Goal: Check status: Check status

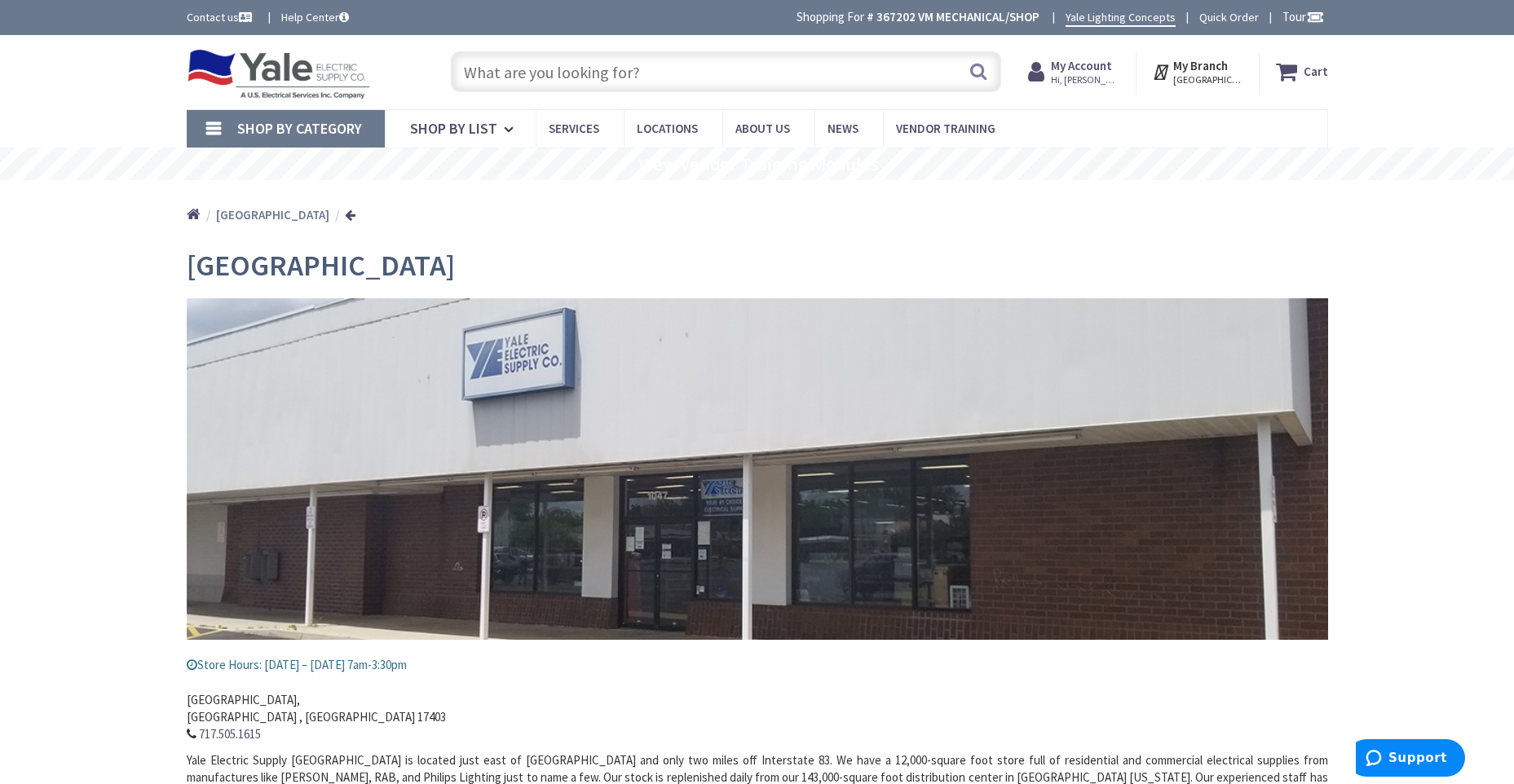
click at [1113, 66] on strong "My Account" at bounding box center [1082, 66] width 61 height 16
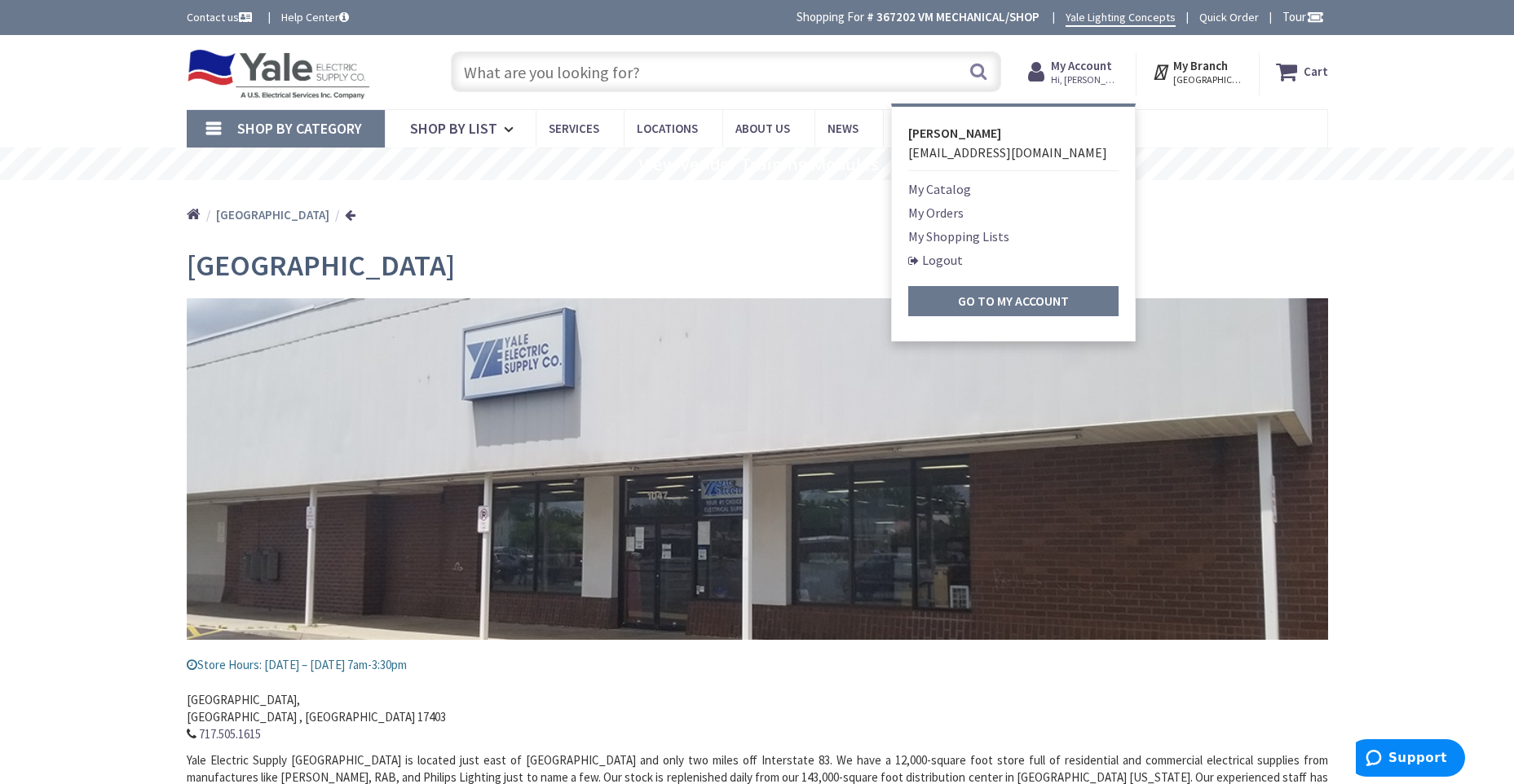
click at [929, 217] on link "My Orders" at bounding box center [936, 213] width 55 height 19
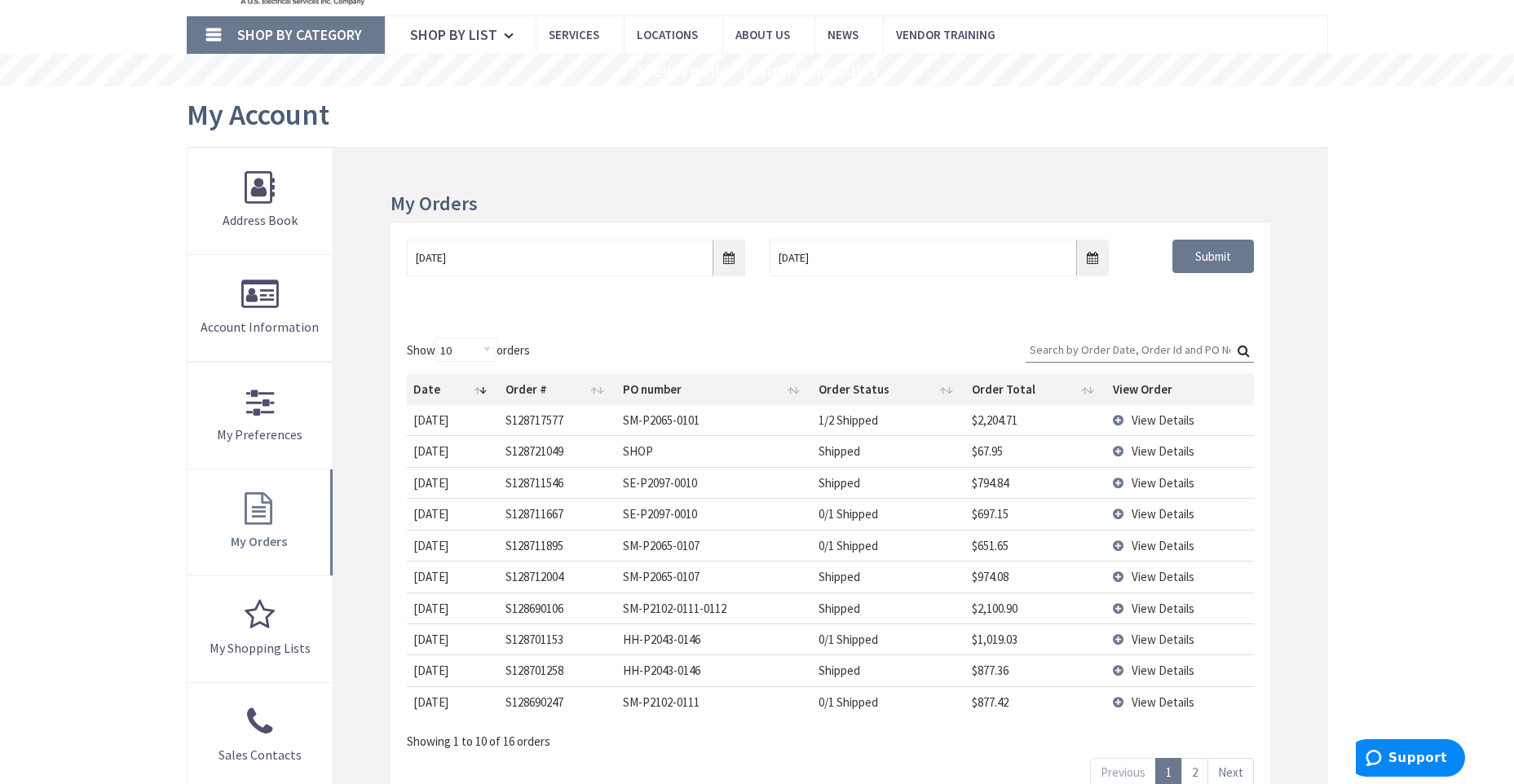
scroll to position [163, 0]
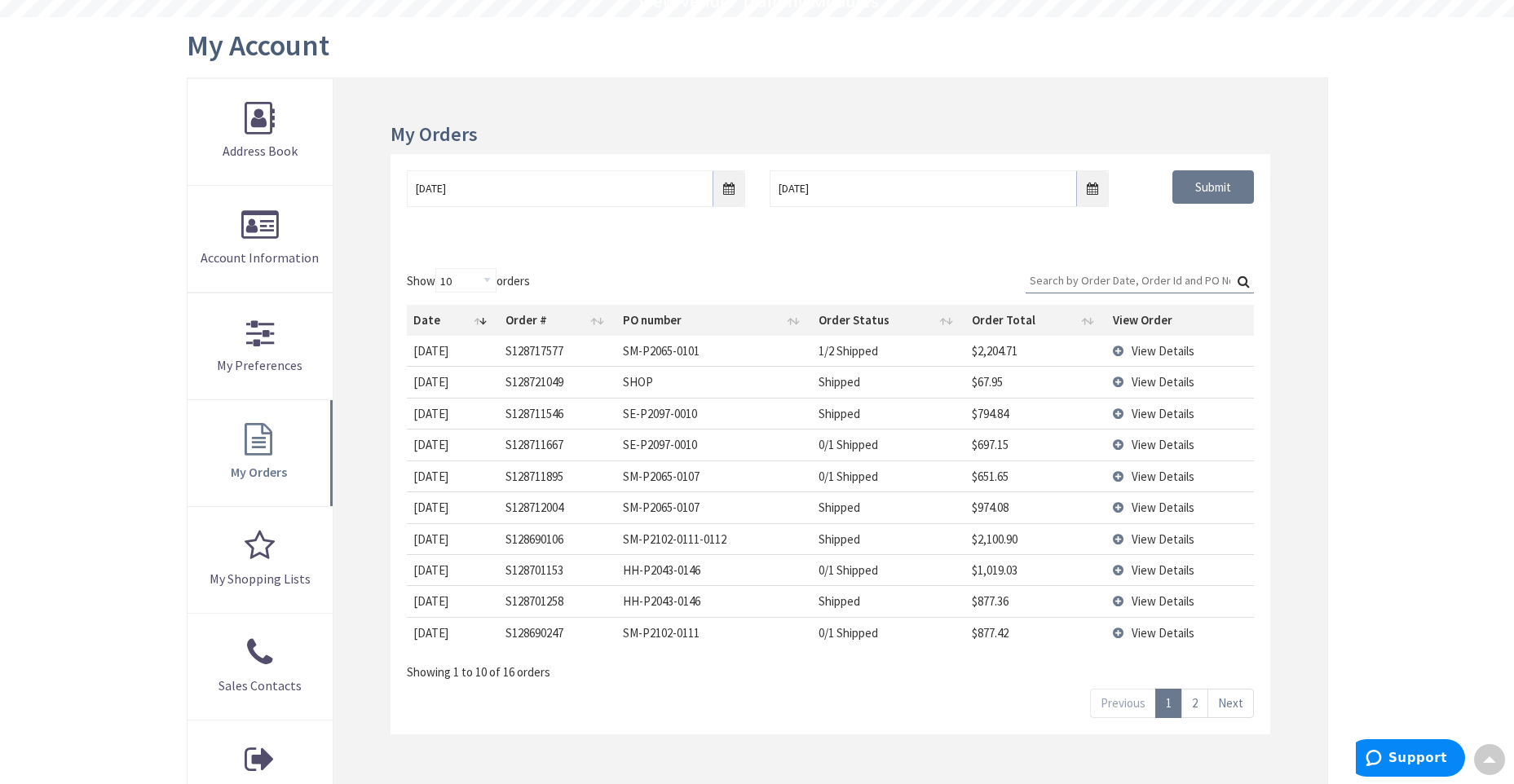
click at [1156, 413] on span "View Details" at bounding box center [1163, 413] width 63 height 16
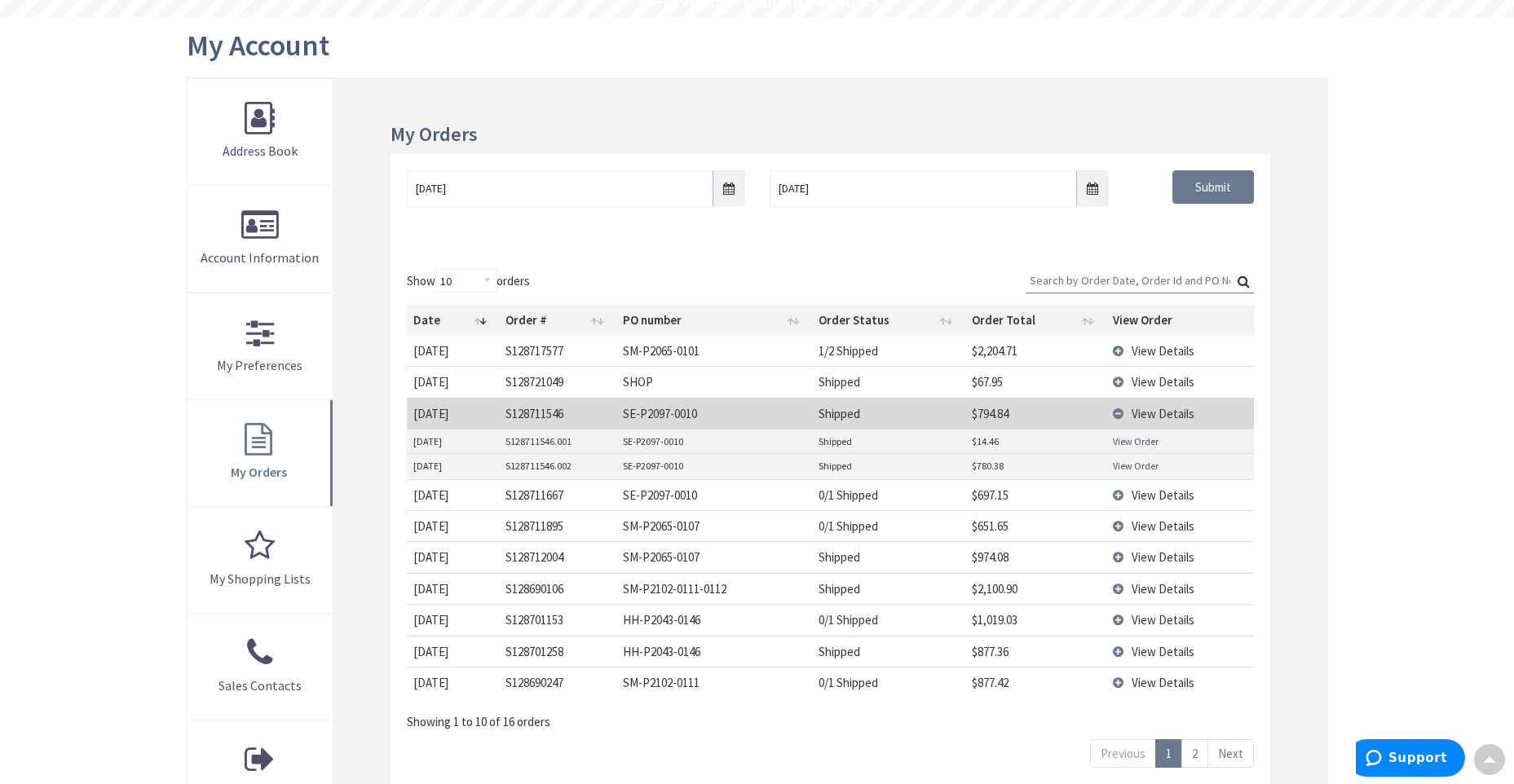
click at [1140, 466] on link "View Order" at bounding box center [1136, 465] width 45 height 14
click at [1150, 618] on span "View Details" at bounding box center [1163, 619] width 63 height 16
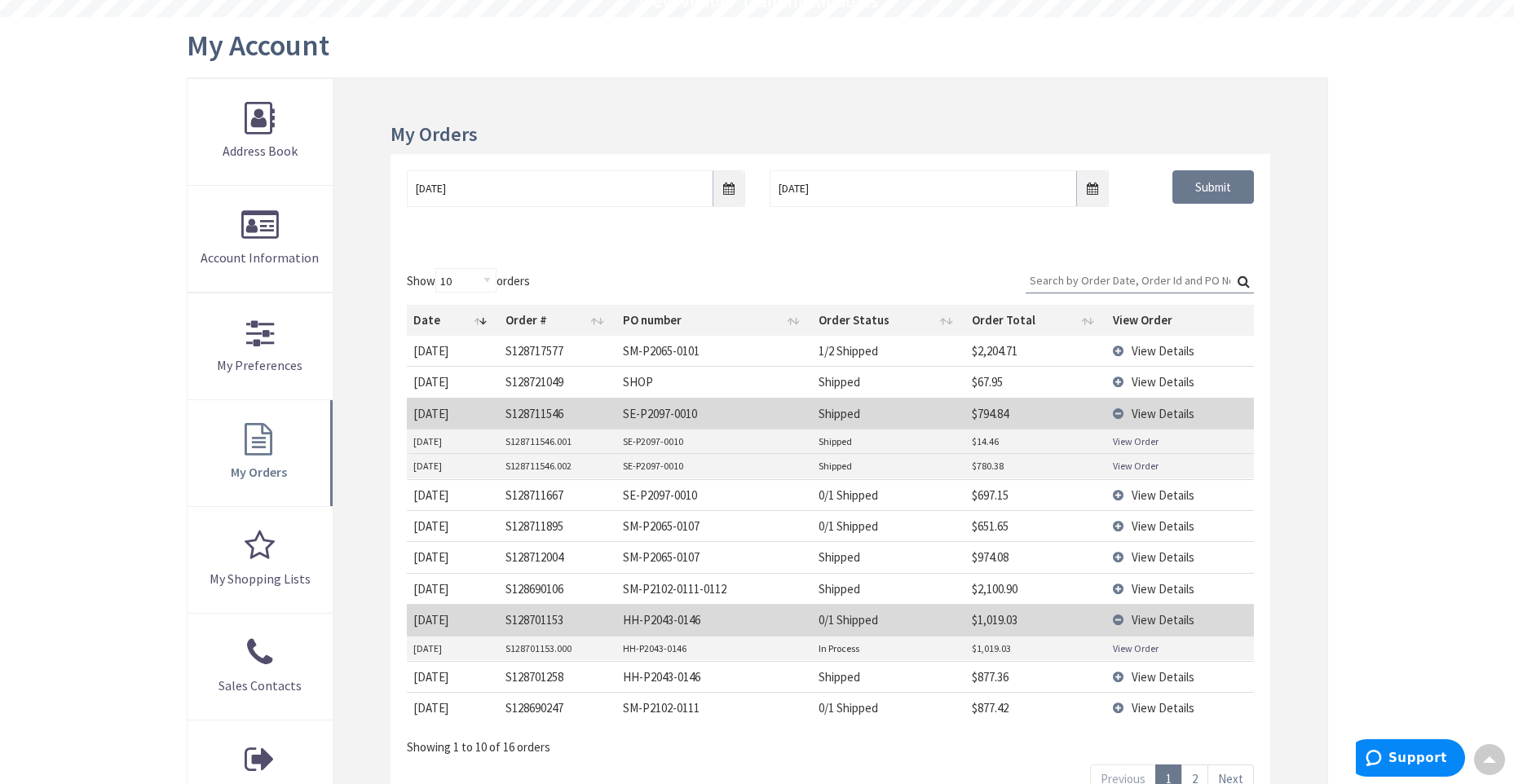
click at [1140, 644] on link "View Order" at bounding box center [1136, 648] width 45 height 14
click at [1123, 619] on td "View Details" at bounding box center [1181, 619] width 148 height 31
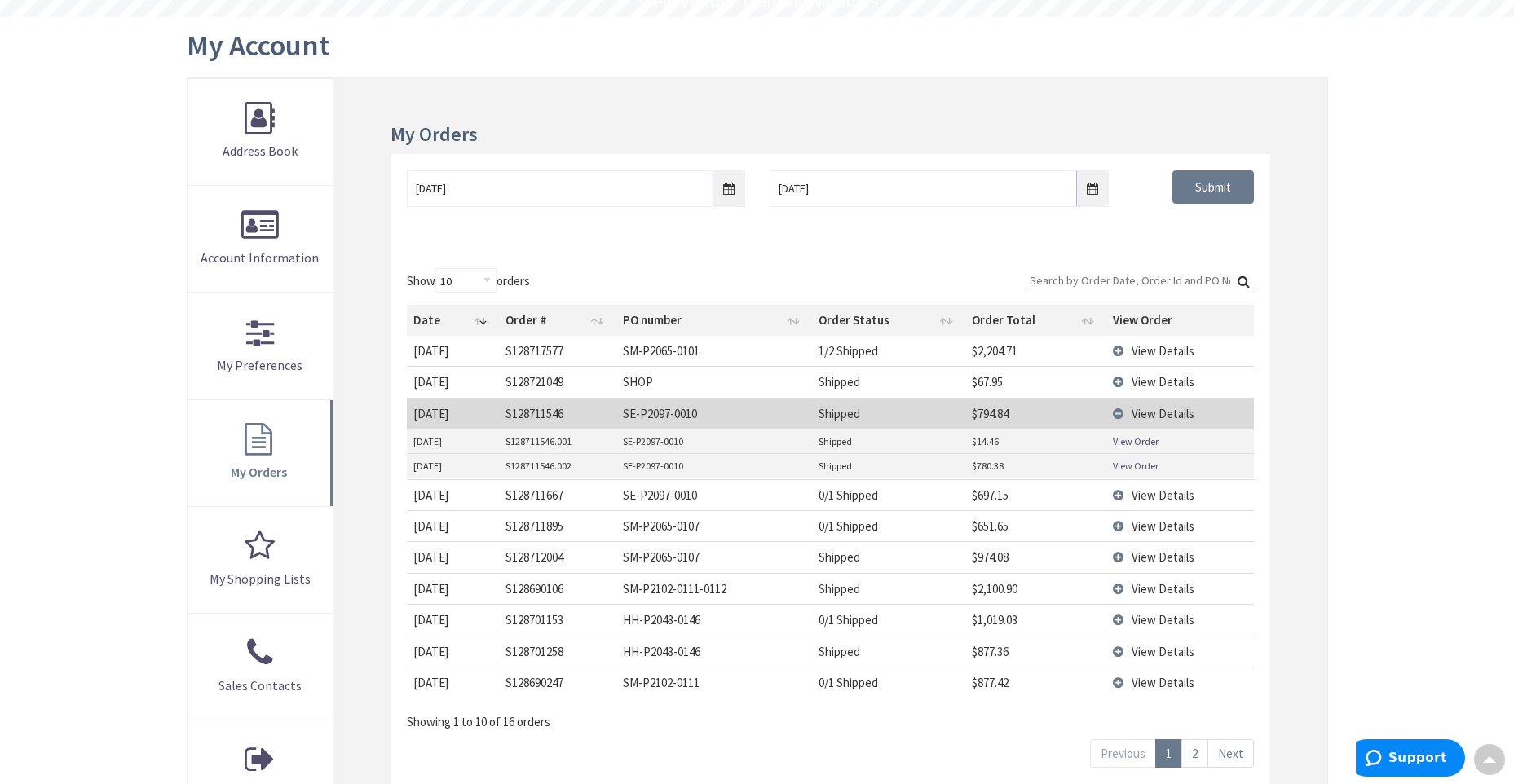
click at [1125, 651] on td "View Details" at bounding box center [1181, 652] width 148 height 31
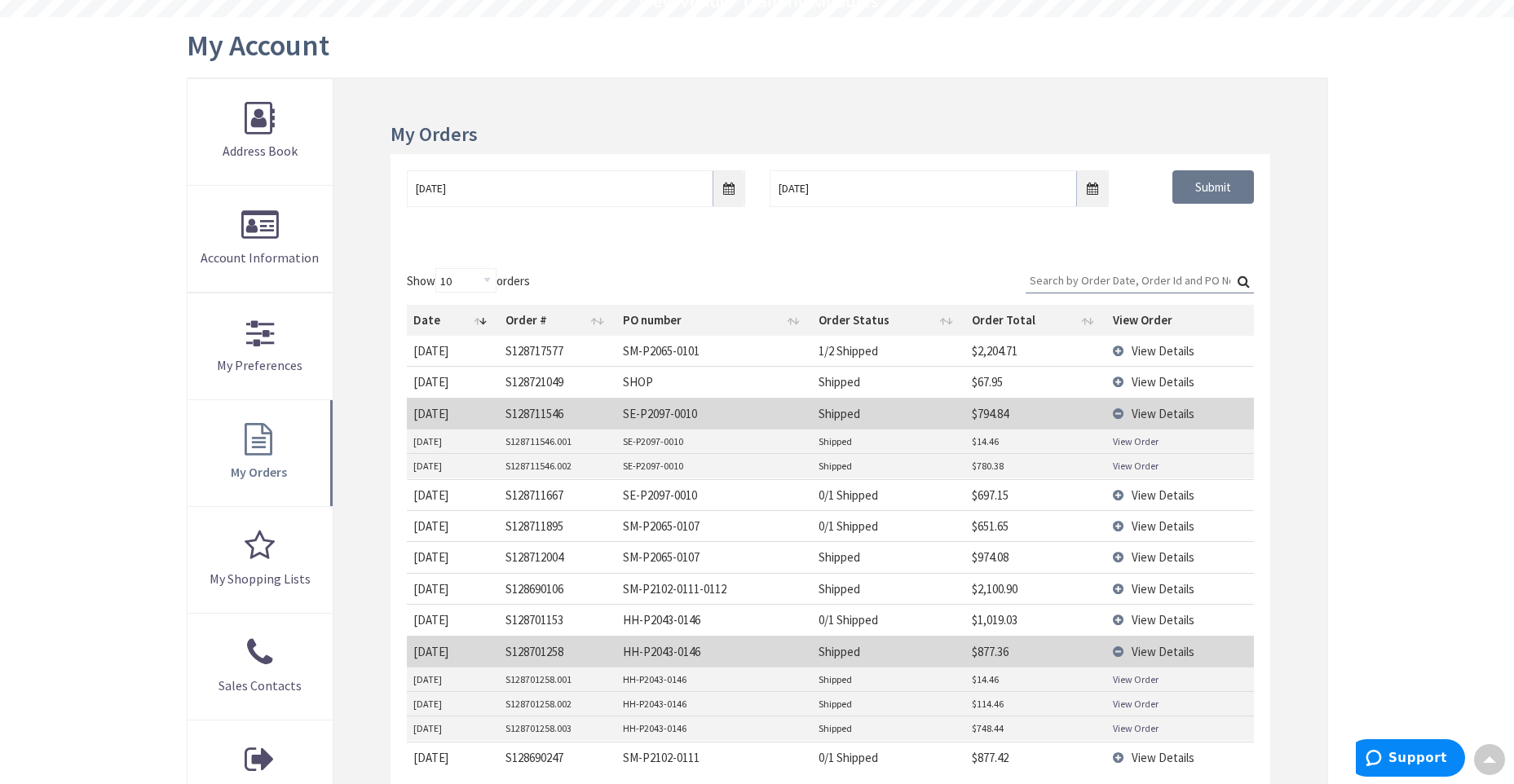
click at [1131, 731] on link "View Order" at bounding box center [1136, 728] width 45 height 14
click at [1118, 703] on link "View Order" at bounding box center [1136, 704] width 45 height 14
click at [1120, 647] on td "View Details" at bounding box center [1181, 652] width 148 height 31
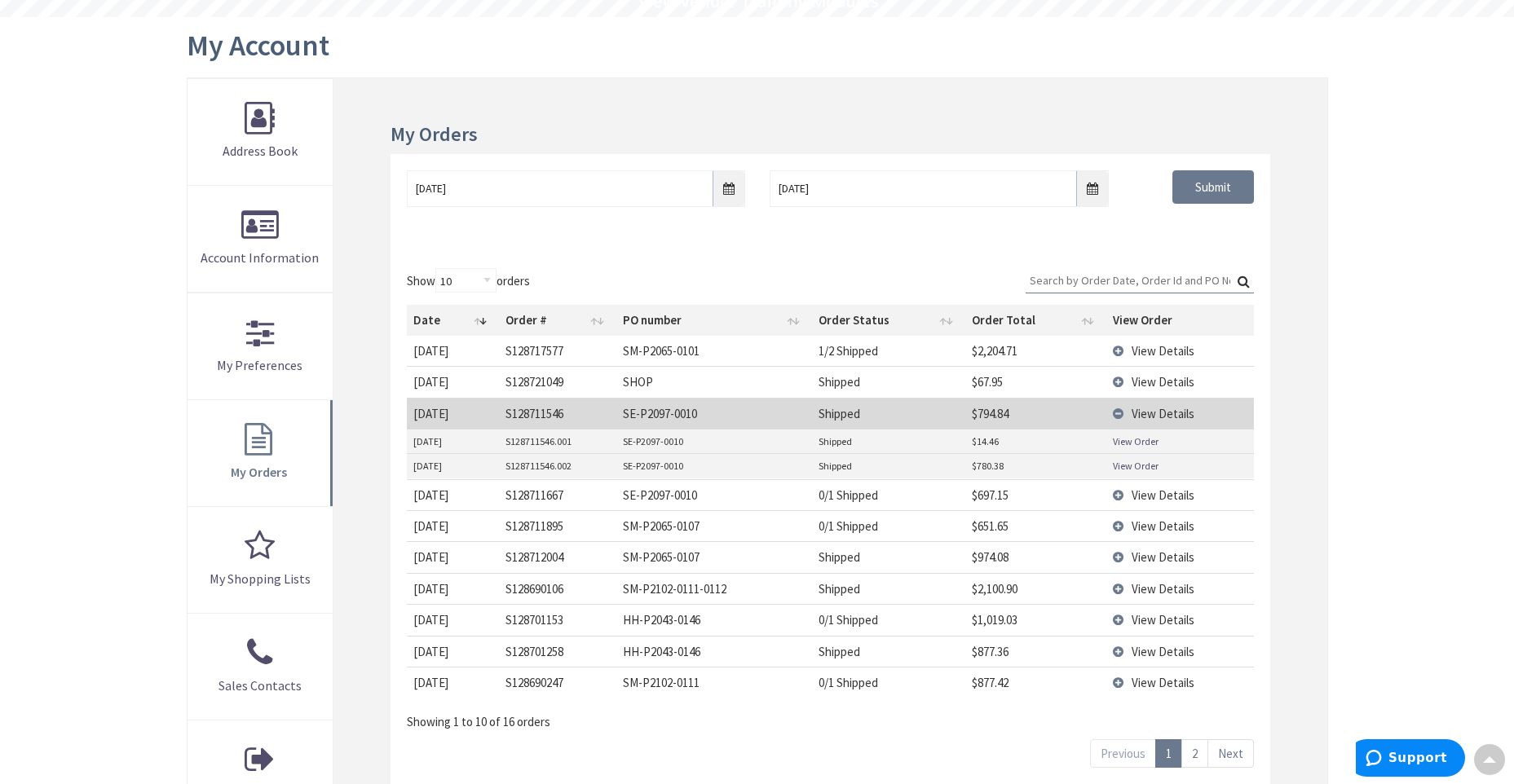
click at [1116, 619] on td "View Details" at bounding box center [1181, 619] width 148 height 31
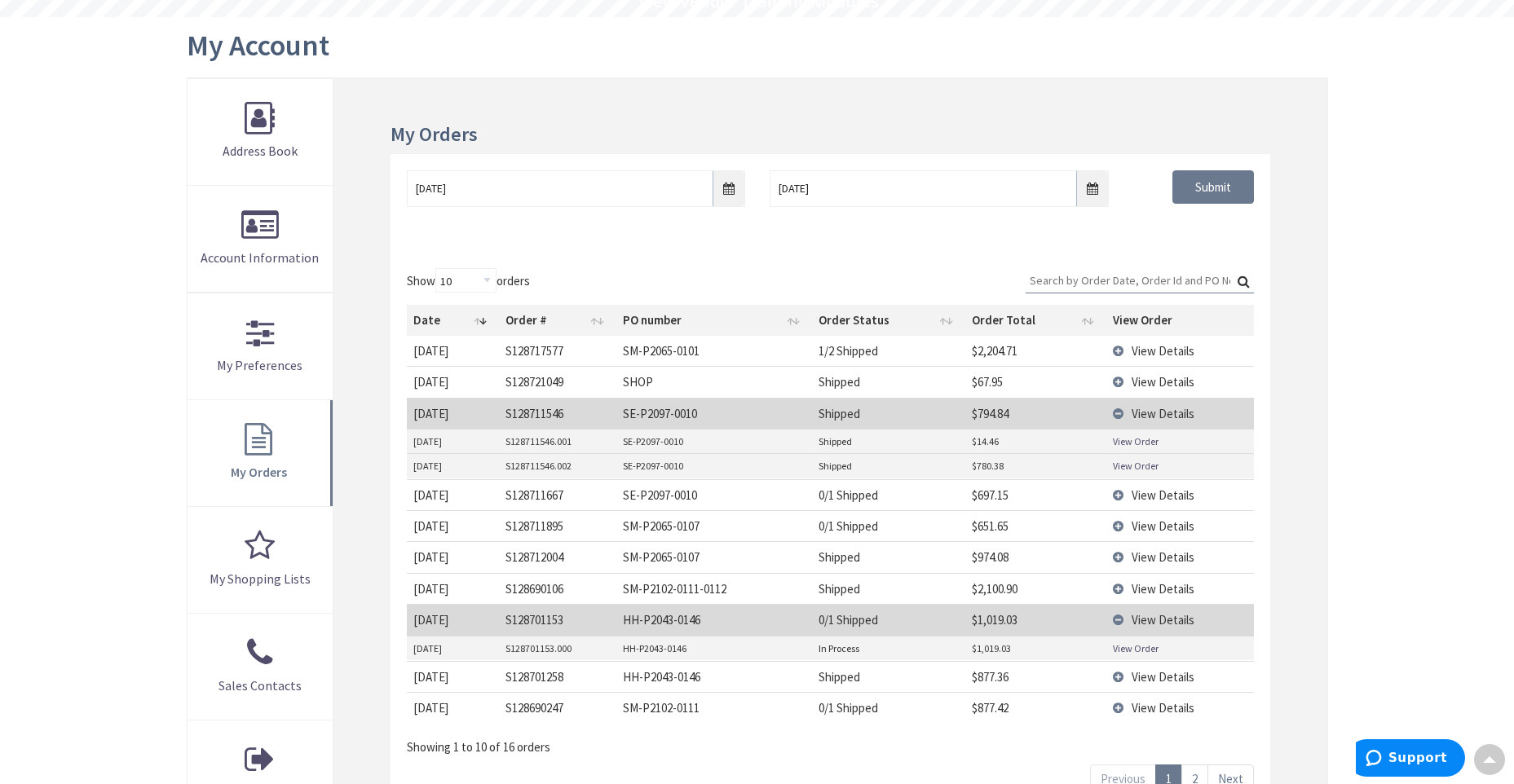
click at [1116, 619] on td "View Details" at bounding box center [1181, 619] width 148 height 31
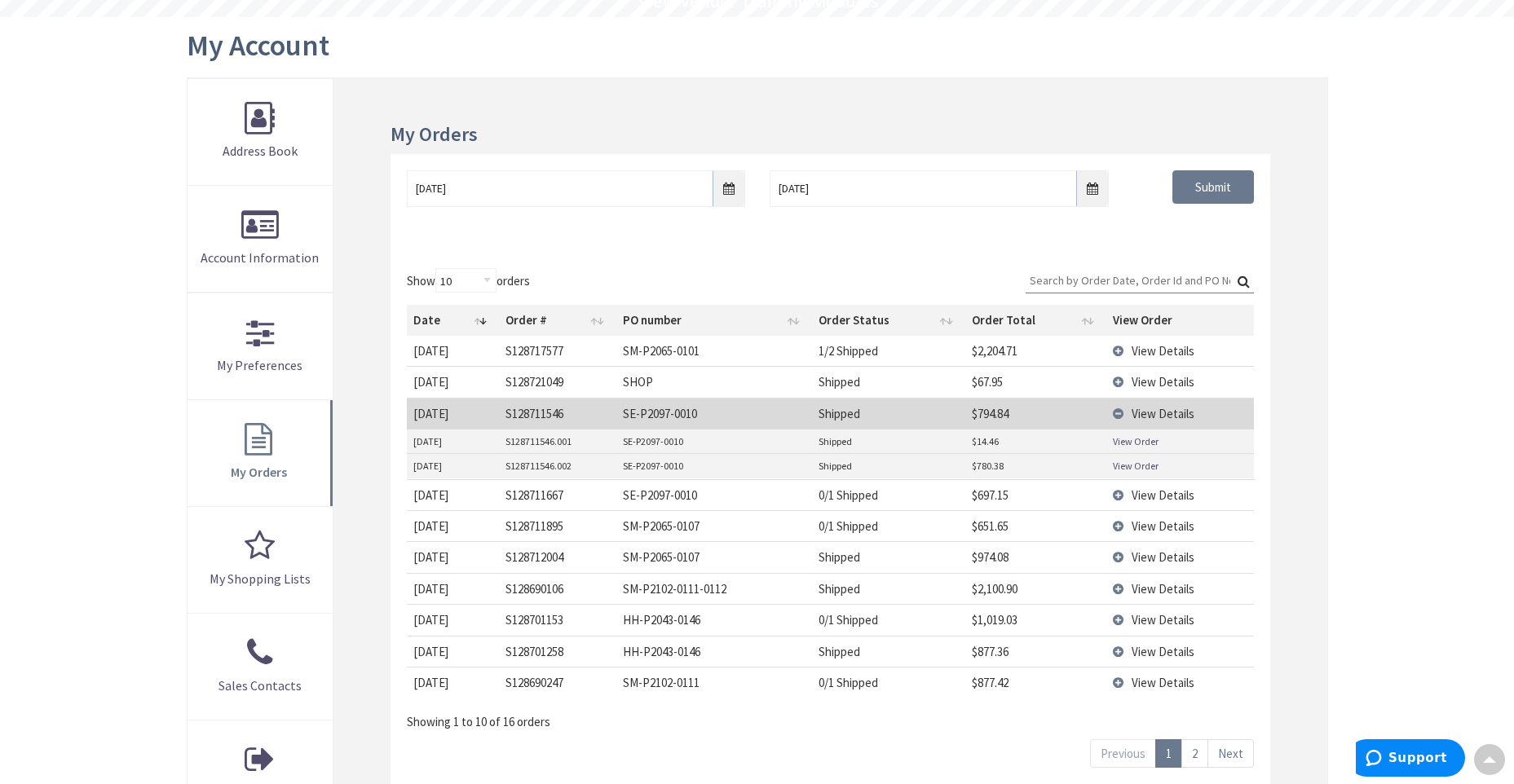
click at [1114, 526] on td "View Details" at bounding box center [1181, 526] width 148 height 31
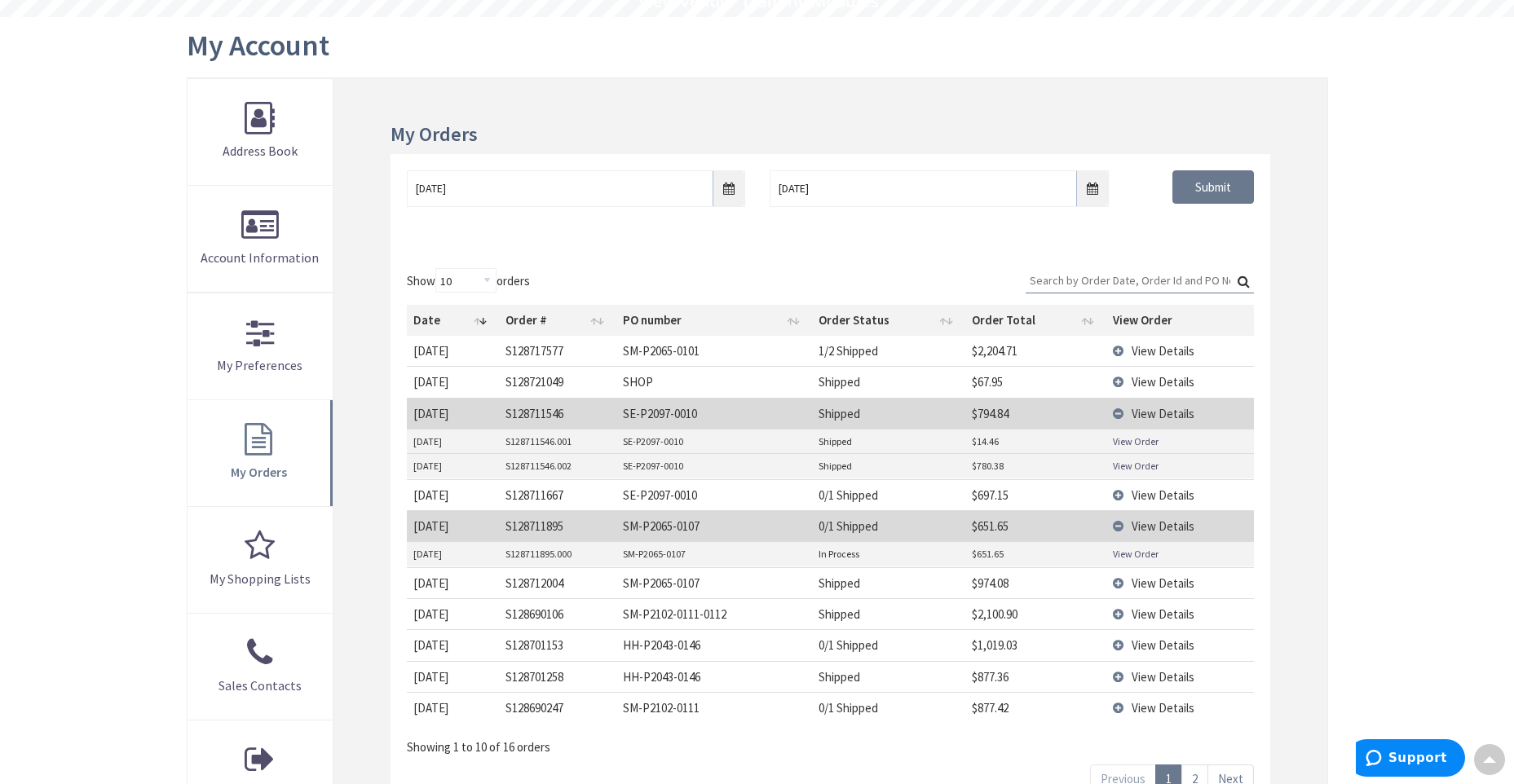
click at [1139, 553] on link "View Order" at bounding box center [1136, 554] width 45 height 14
click at [1120, 525] on td "View Details" at bounding box center [1181, 526] width 148 height 31
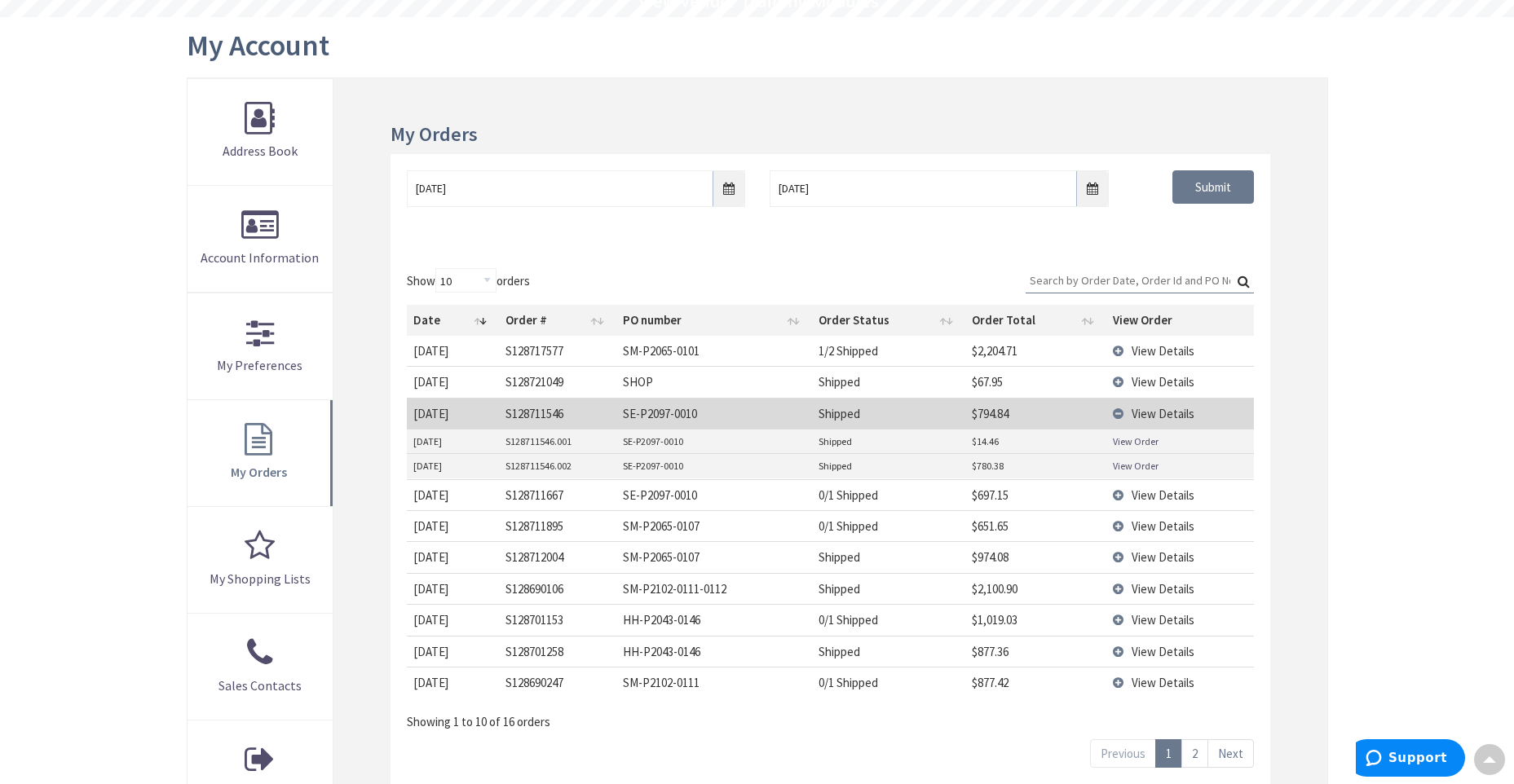
click at [1121, 500] on td "View Details" at bounding box center [1181, 495] width 148 height 31
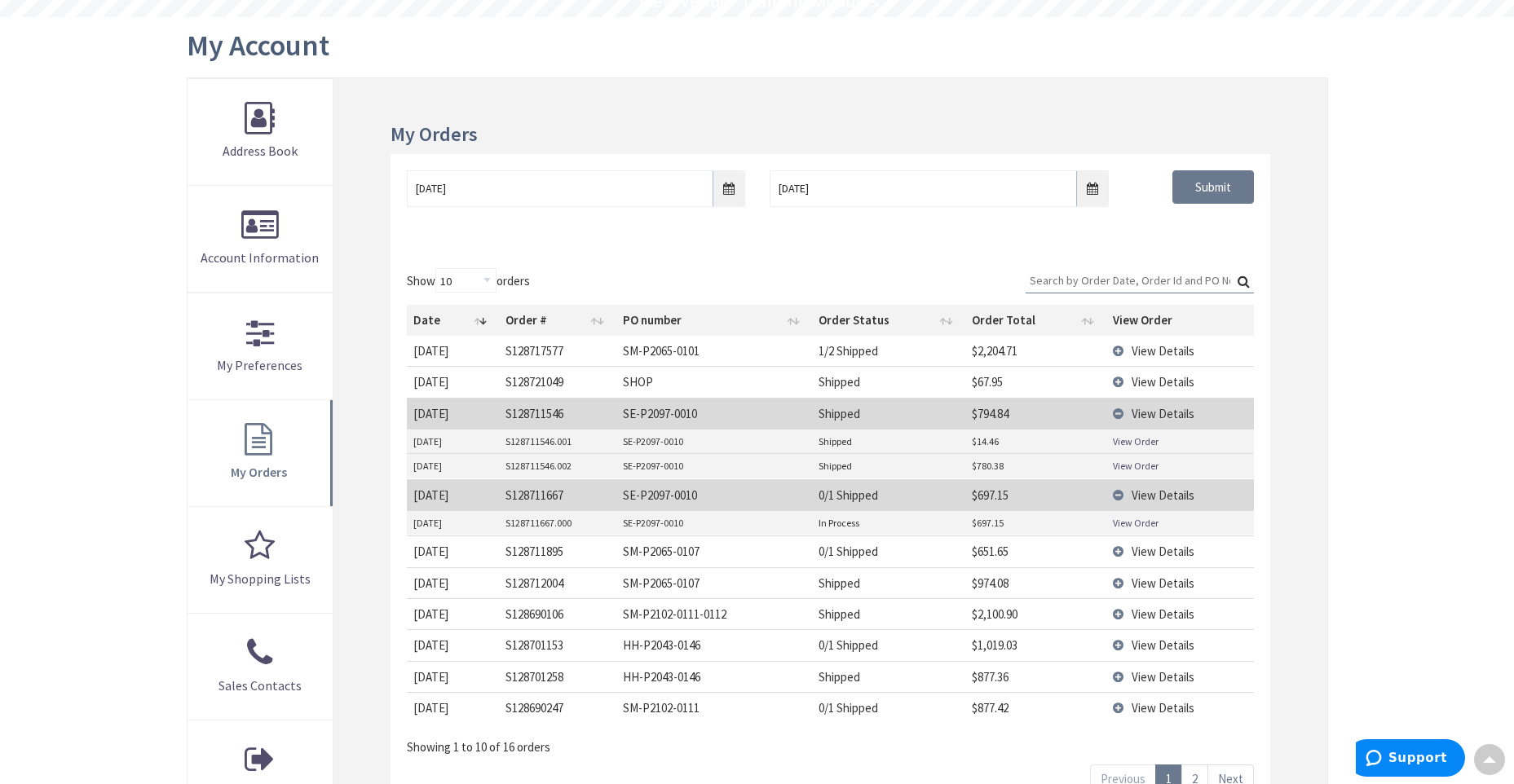
click at [1121, 500] on td "View Details" at bounding box center [1181, 495] width 148 height 31
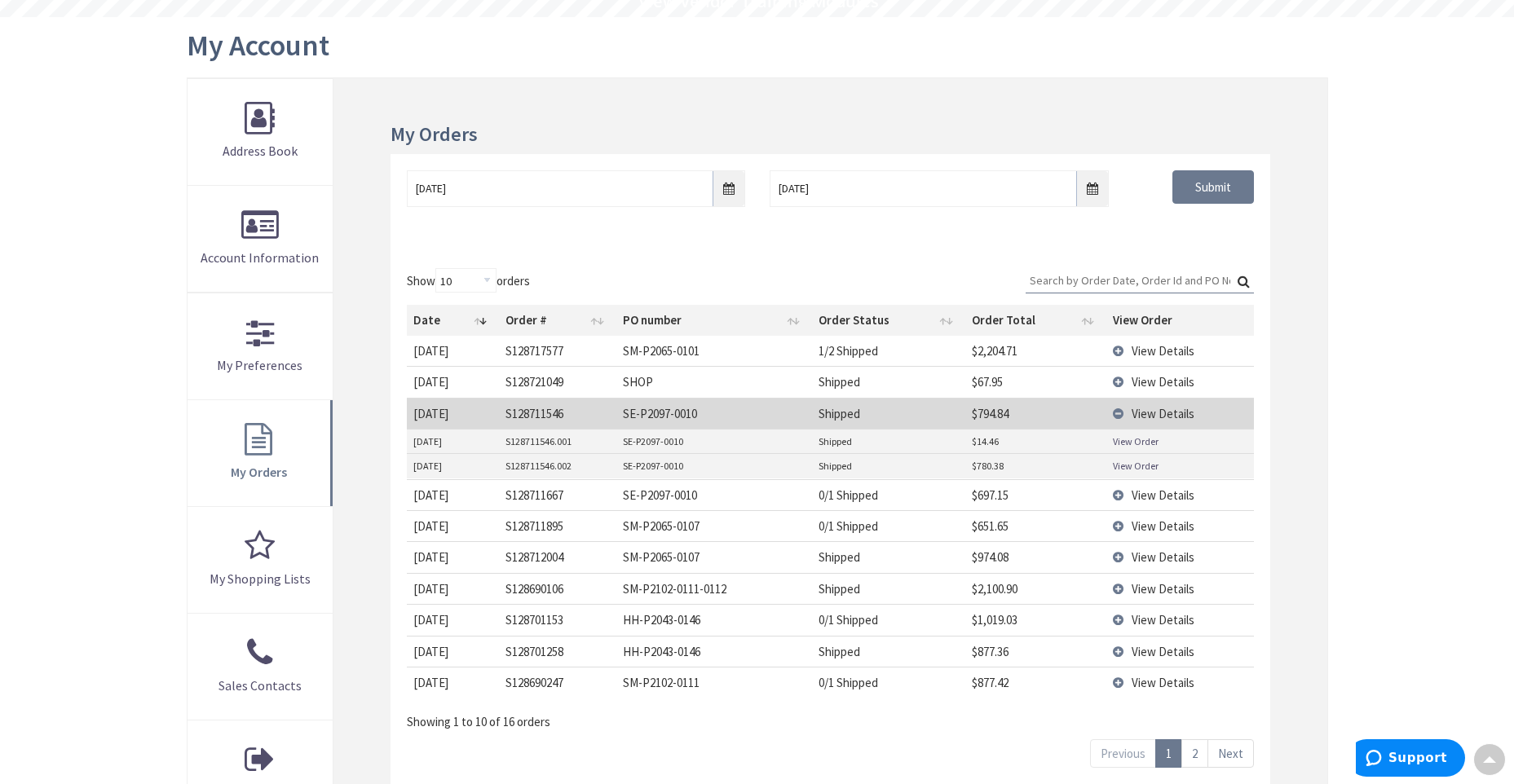
click at [1115, 552] on td "View Details" at bounding box center [1181, 557] width 148 height 31
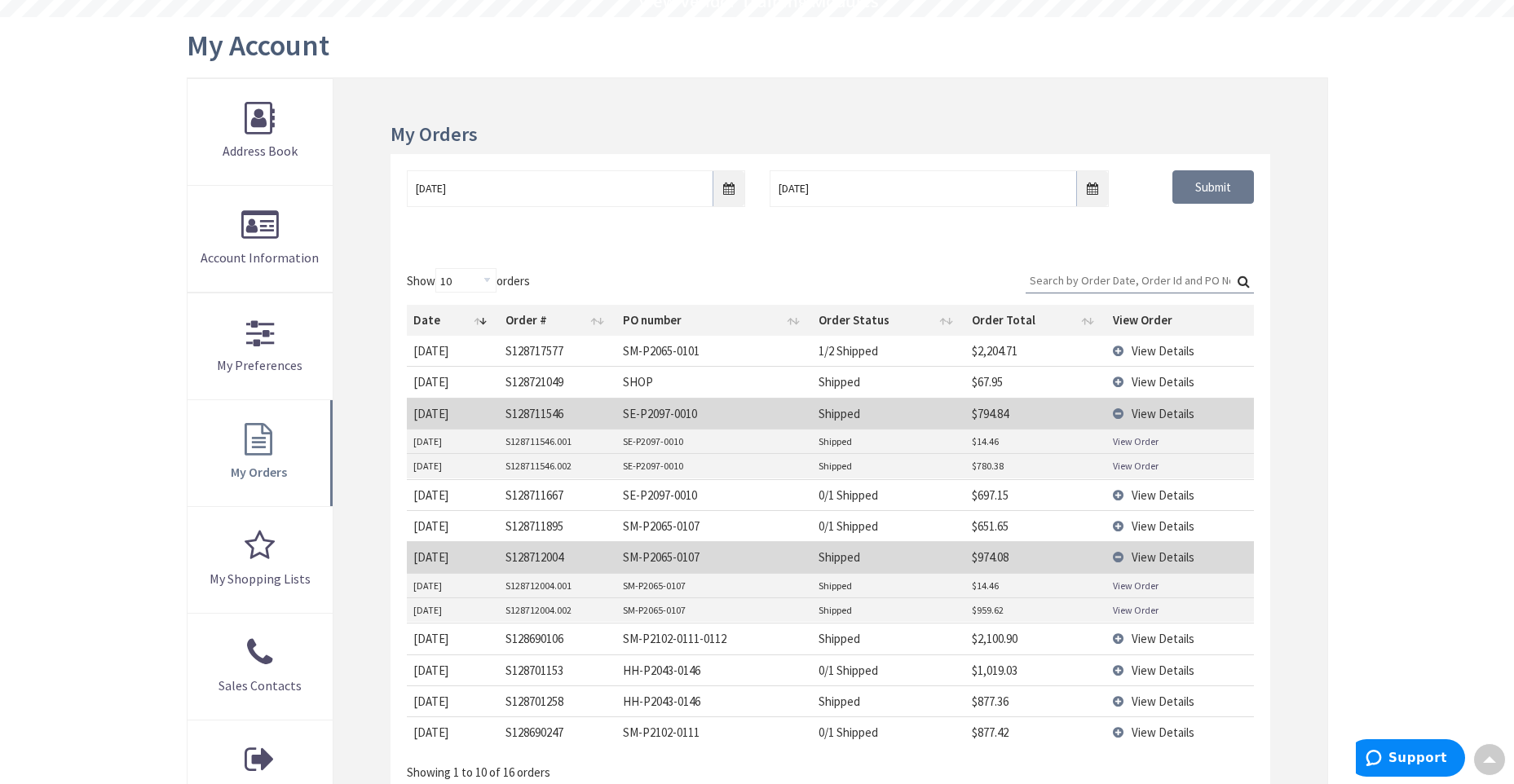
click at [1114, 607] on link "View Order" at bounding box center [1136, 610] width 45 height 14
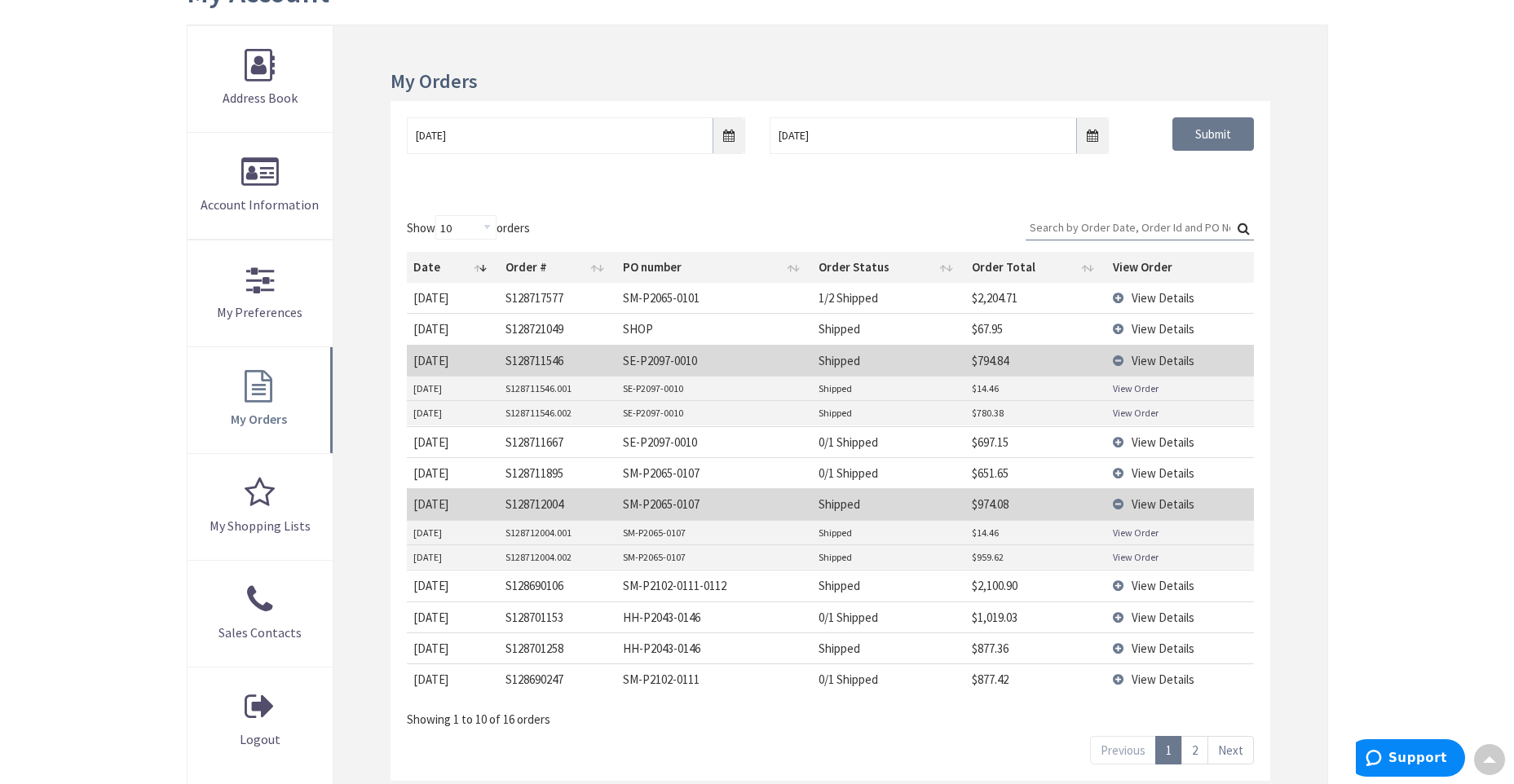
scroll to position [326, 0]
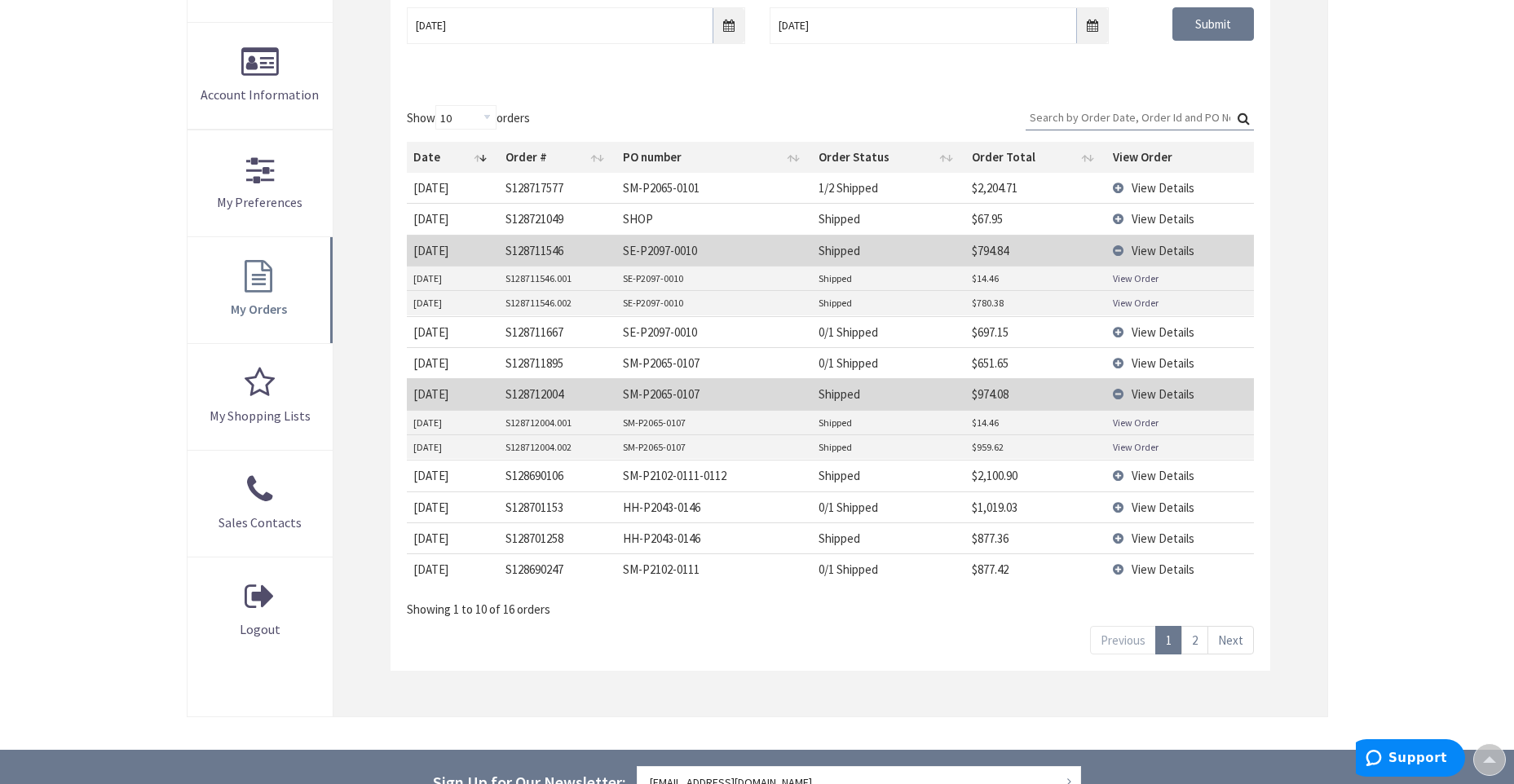
click at [1122, 390] on td "View Details" at bounding box center [1181, 394] width 148 height 31
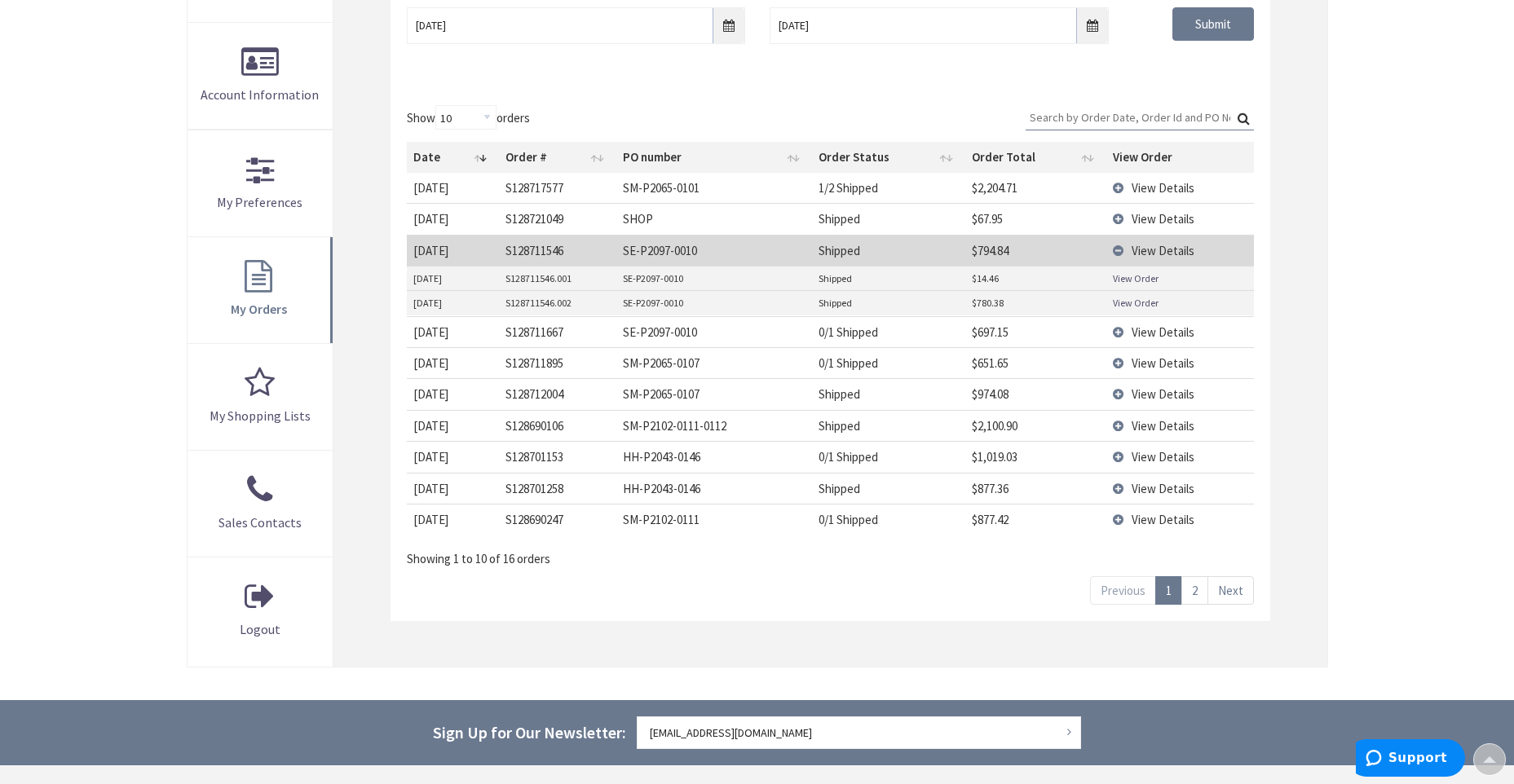
click at [1121, 248] on td "View Details" at bounding box center [1181, 251] width 148 height 31
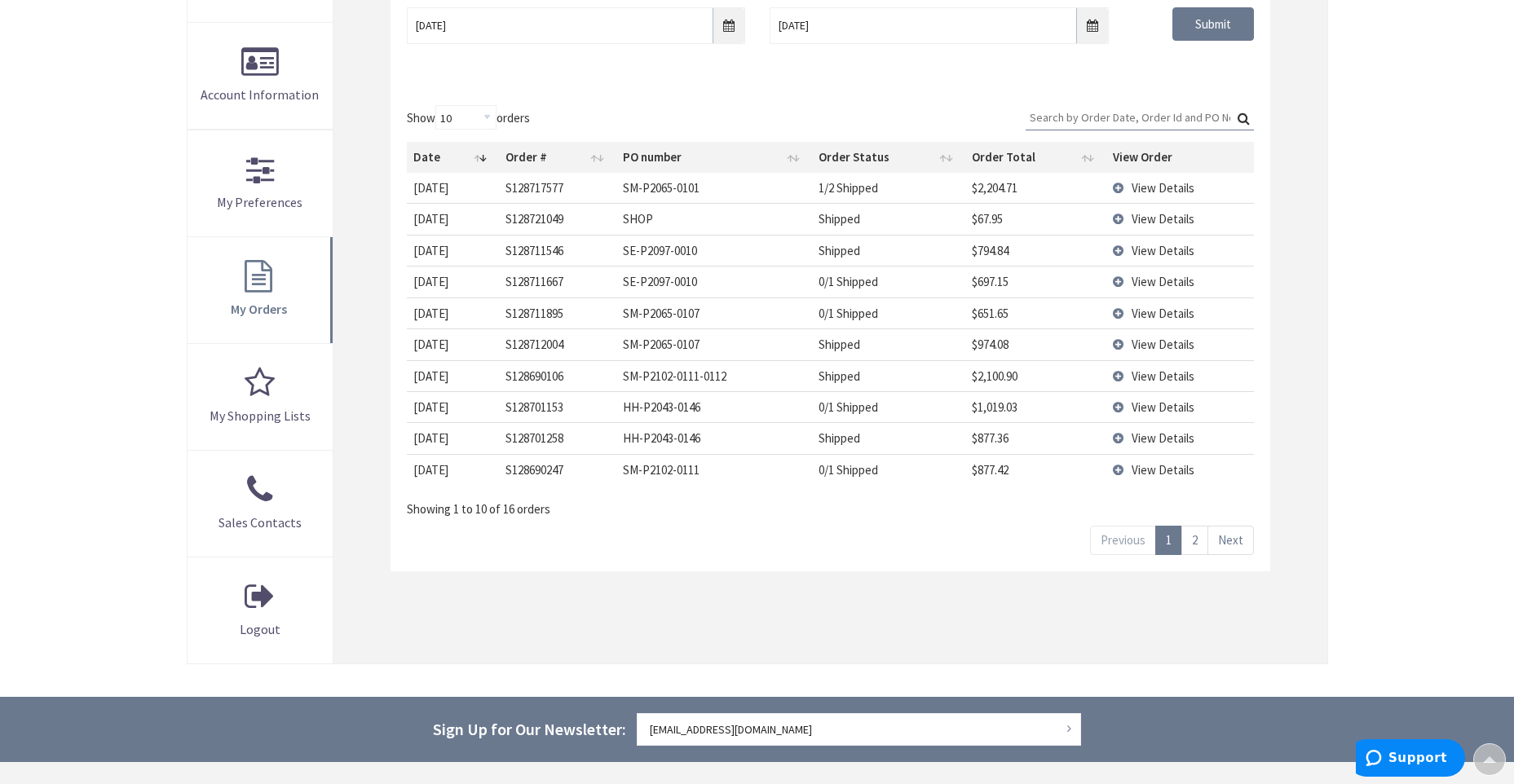
click at [1196, 551] on link "2" at bounding box center [1195, 540] width 27 height 29
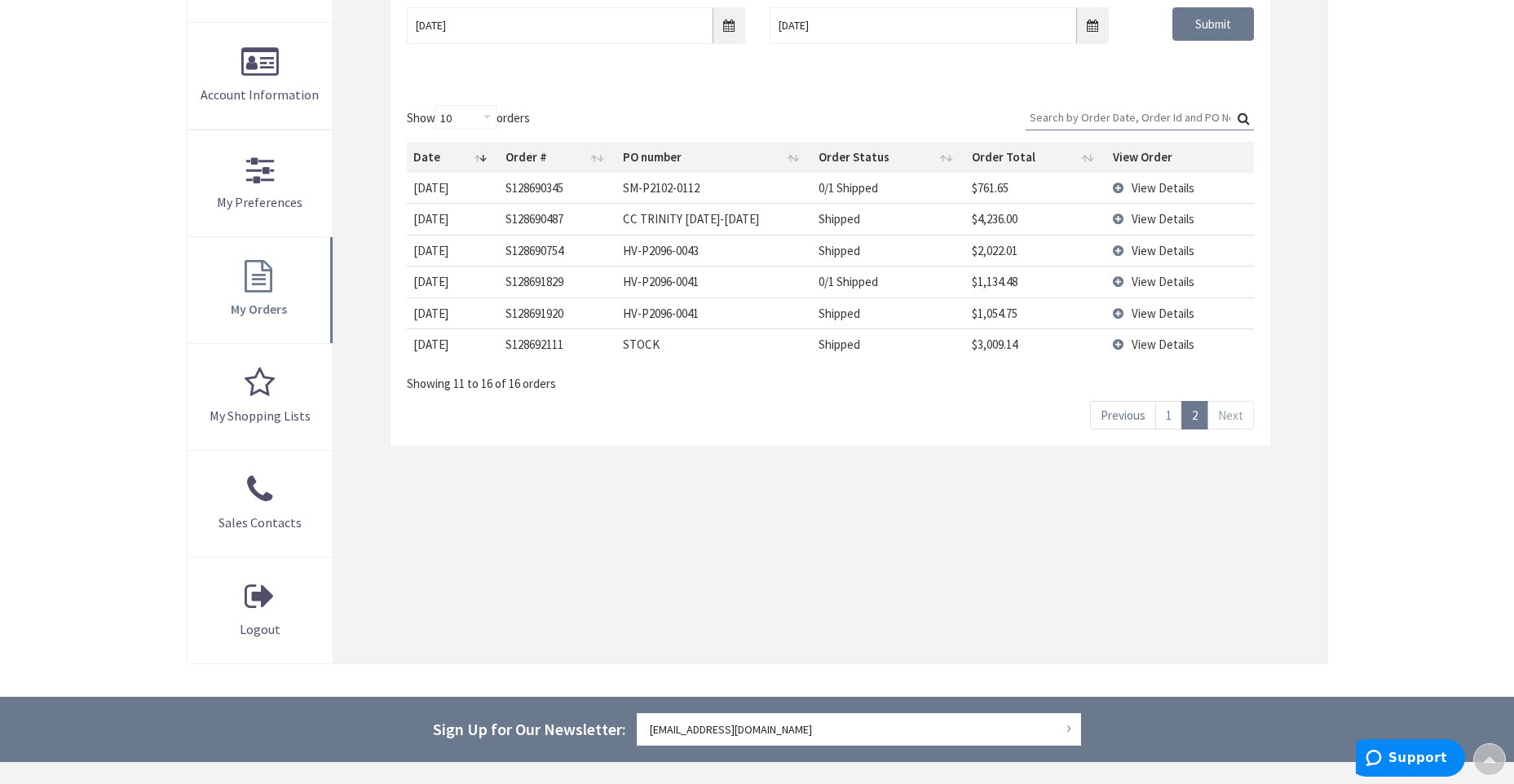
click at [1114, 250] on td "View Details" at bounding box center [1181, 251] width 148 height 31
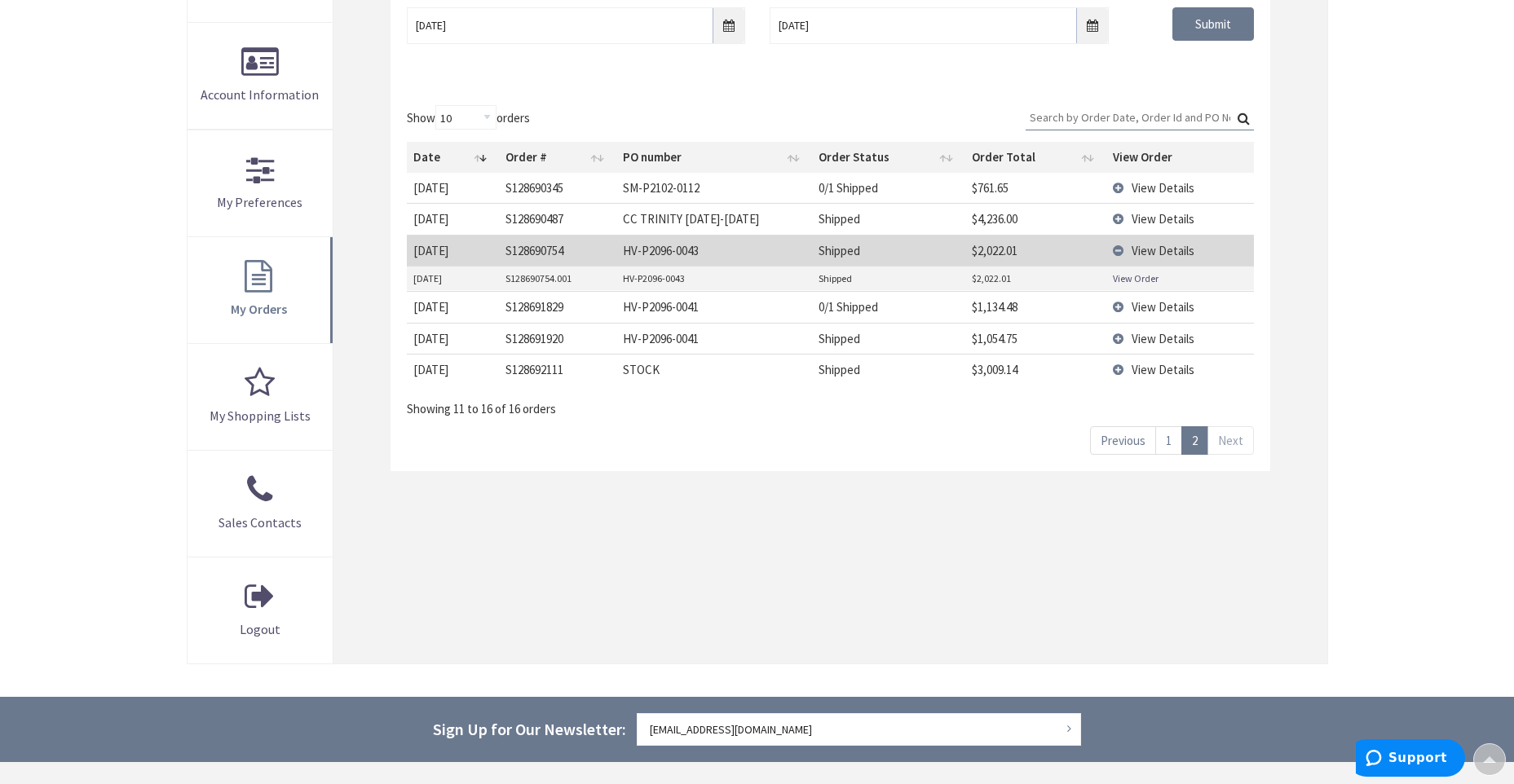
click at [1148, 279] on link "View Order" at bounding box center [1136, 278] width 45 height 14
click at [1122, 245] on td "View Details" at bounding box center [1181, 251] width 148 height 31
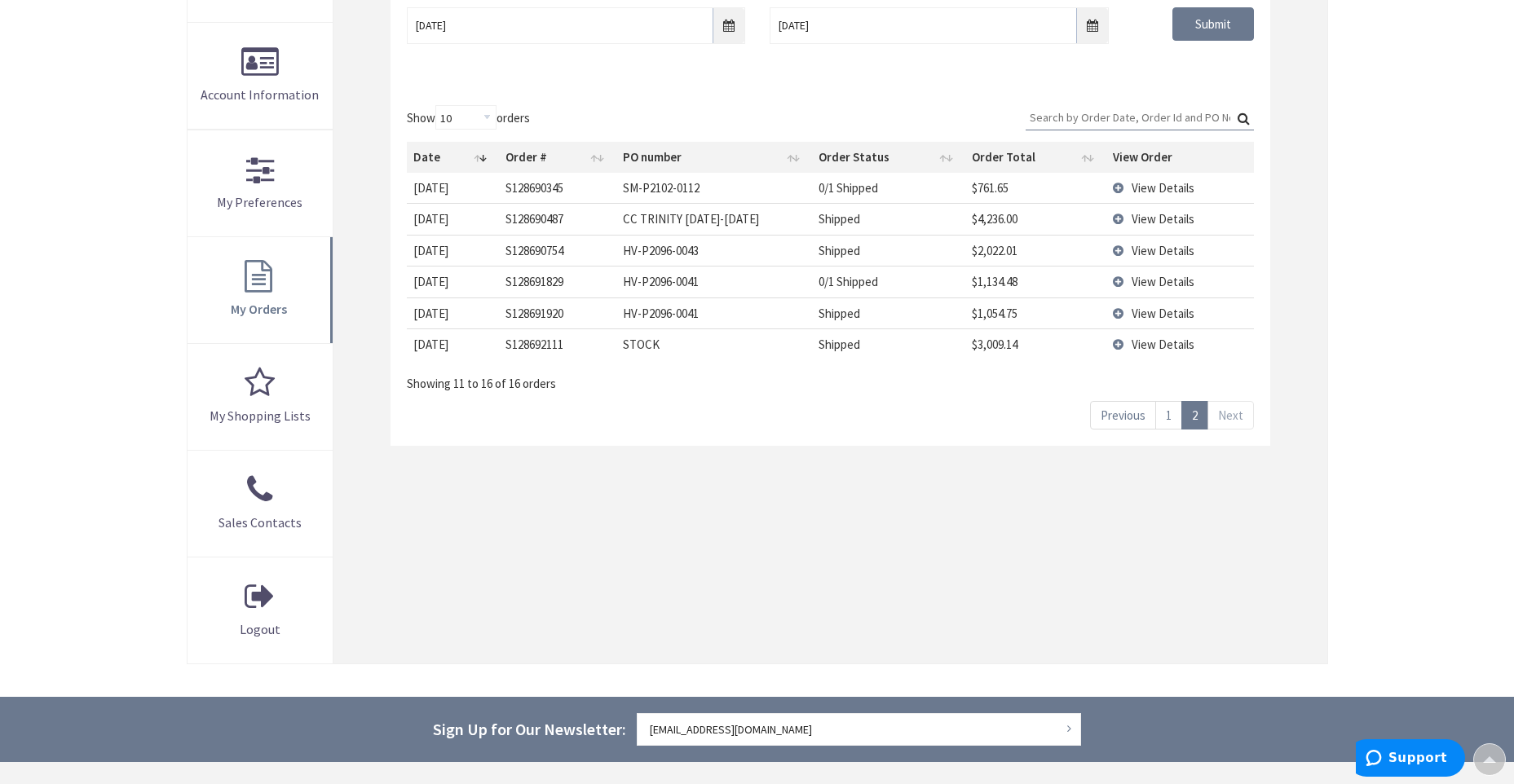
click at [1121, 279] on td "View Details" at bounding box center [1181, 281] width 148 height 31
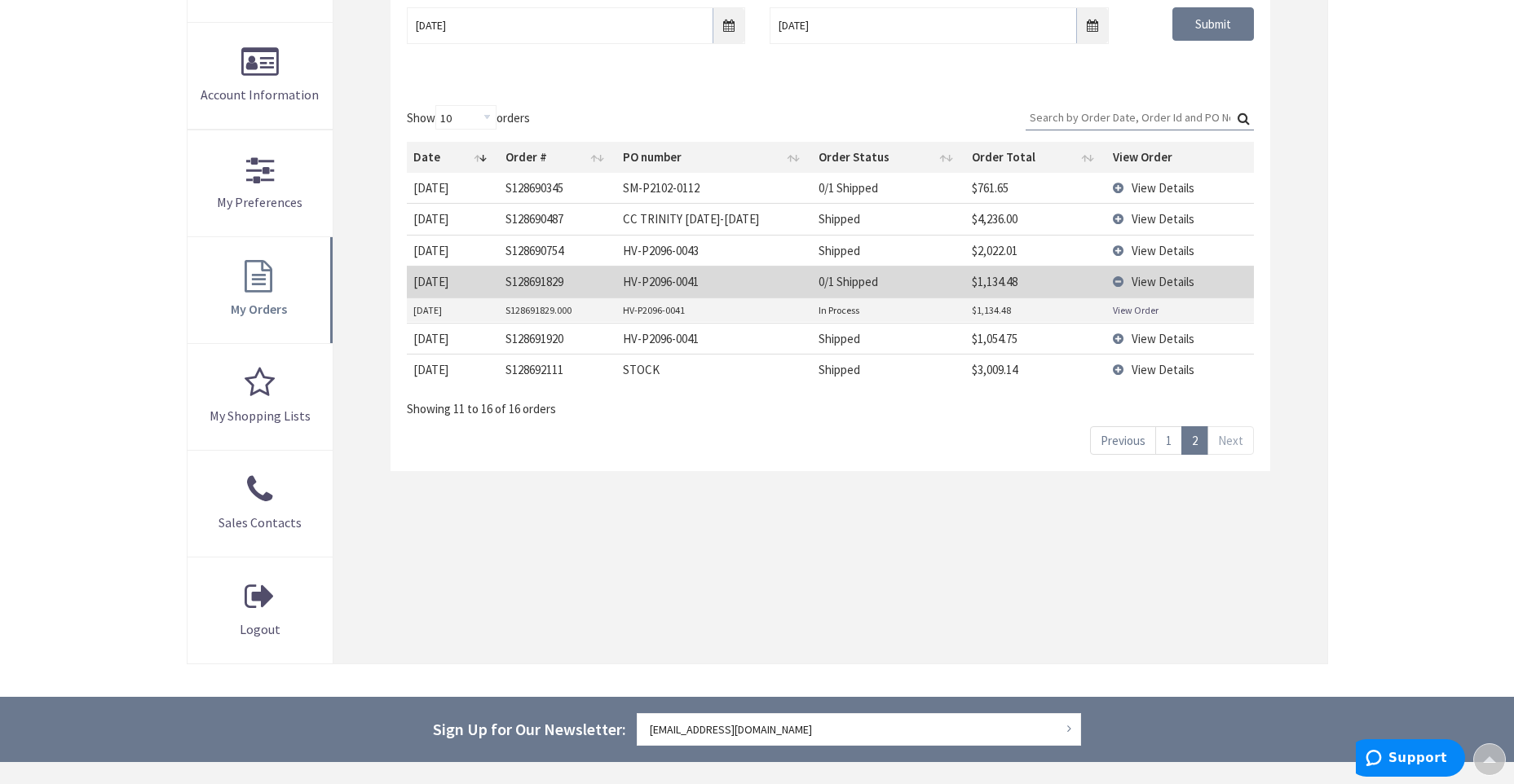
click at [1129, 312] on link "View Order" at bounding box center [1136, 310] width 45 height 14
click at [1114, 277] on td "View Details" at bounding box center [1181, 281] width 148 height 31
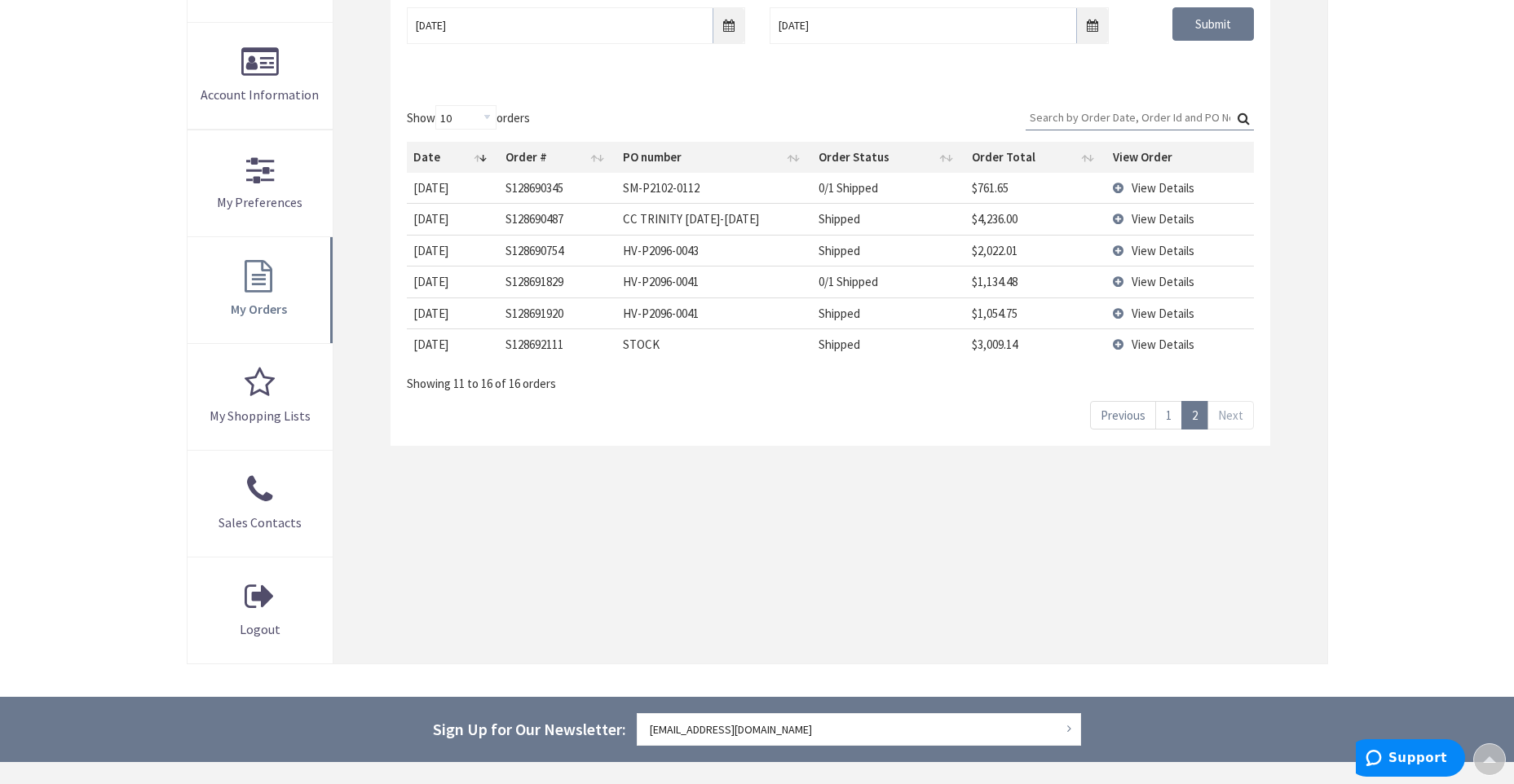
click at [1112, 312] on td "View Details" at bounding box center [1181, 313] width 148 height 31
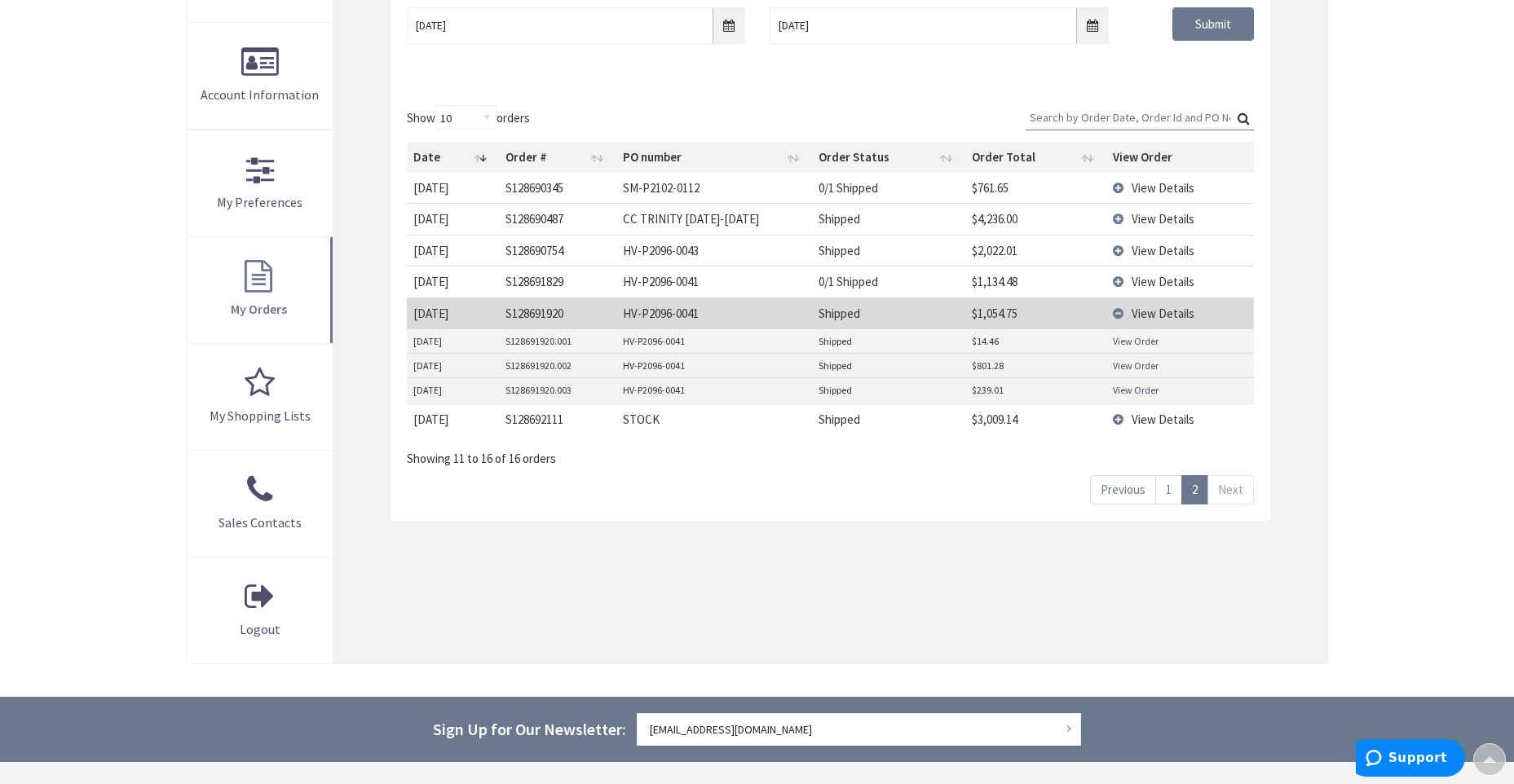
click at [1130, 363] on link "View Order" at bounding box center [1136, 365] width 45 height 14
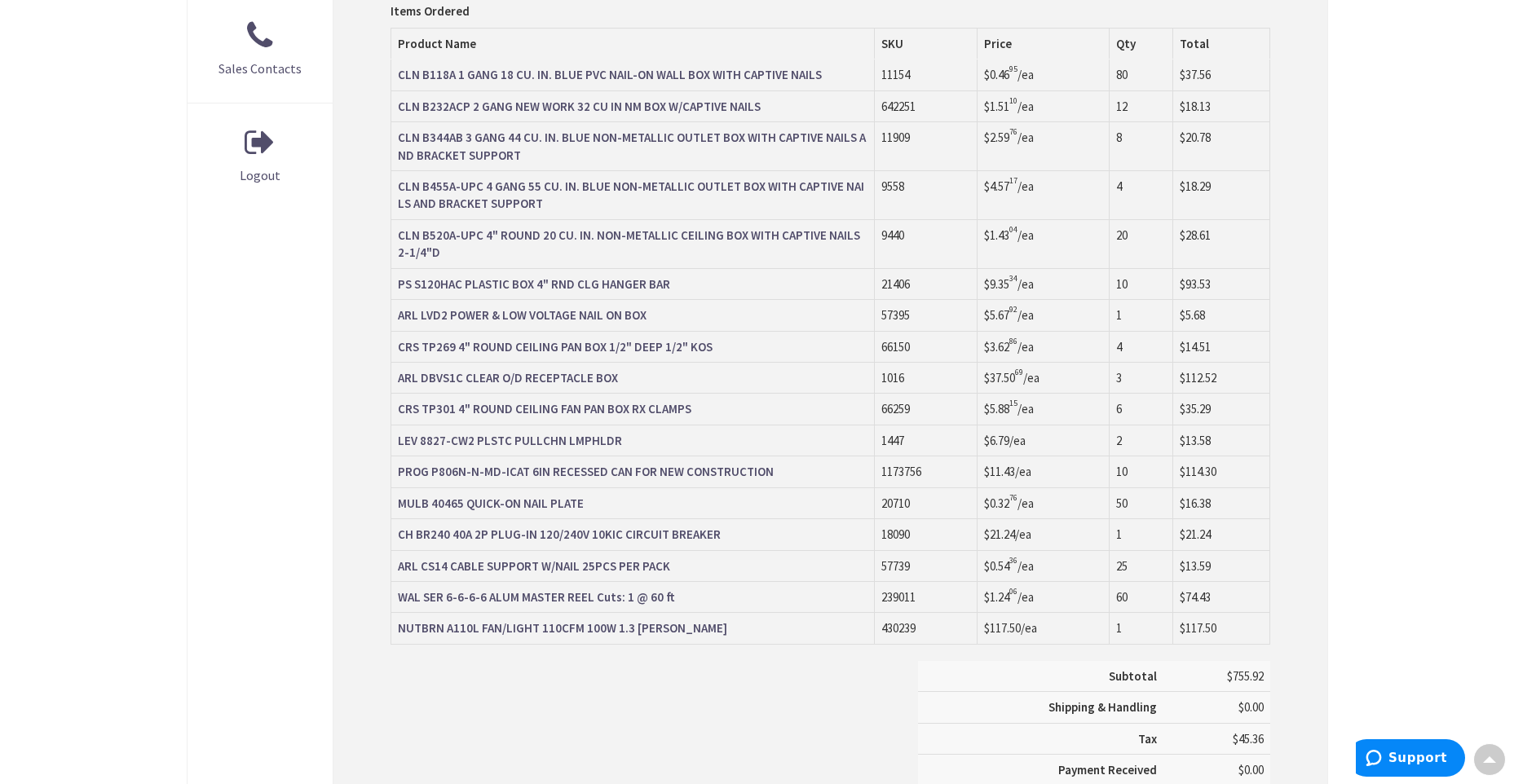
scroll to position [815, 0]
